Goal: Task Accomplishment & Management: Manage account settings

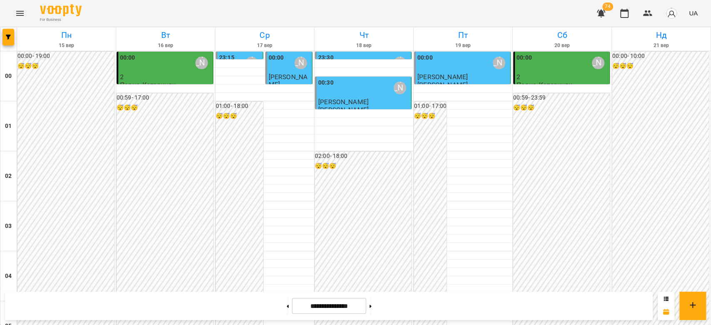
scroll to position [888, 0]
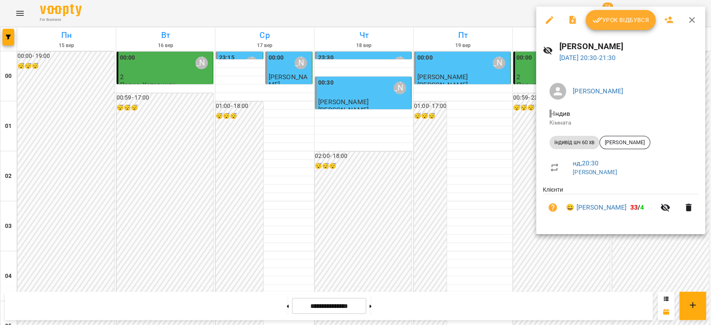
click at [621, 20] on span "Урок відбувся" at bounding box center [620, 20] width 57 height 10
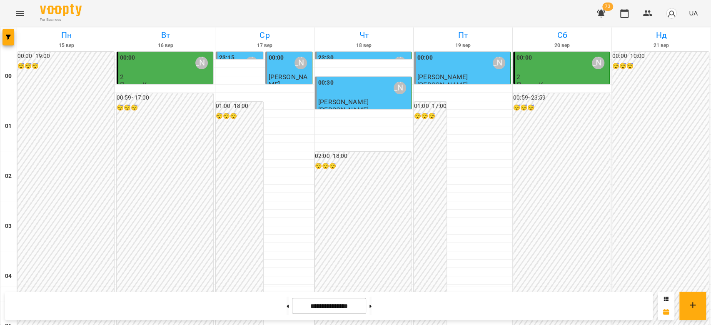
scroll to position [962, 0]
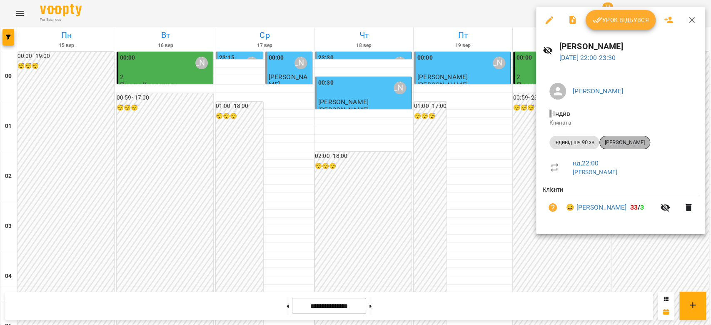
click at [641, 140] on span "[PERSON_NAME]" at bounding box center [624, 142] width 50 height 7
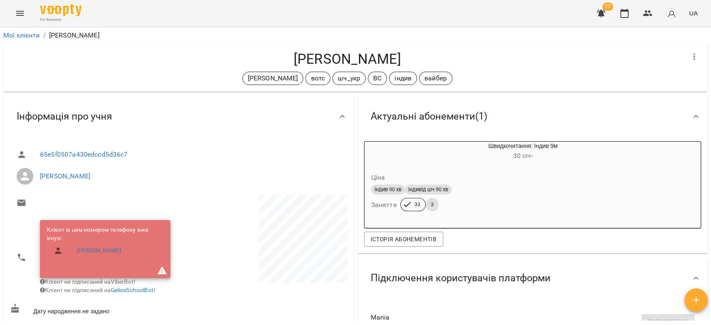
drag, startPoint x: 415, startPoint y: 58, endPoint x: 280, endPoint y: 57, distance: 135.3
click at [280, 57] on h4 "[PERSON_NAME]" at bounding box center [347, 58] width 674 height 17
copy h4 "[PERSON_NAME]"
